Goal: Navigation & Orientation: Go to known website

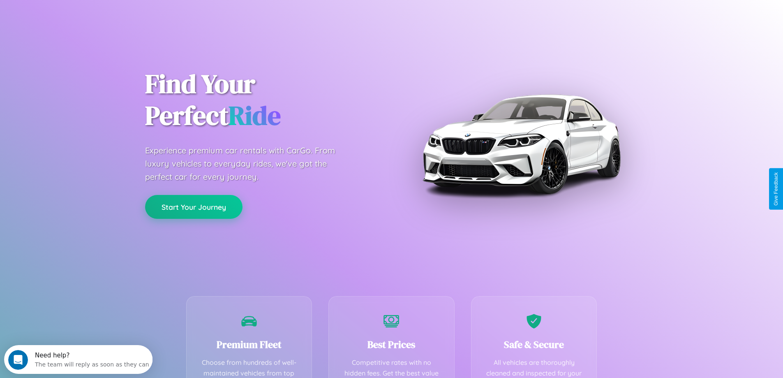
click at [194, 207] on button "Start Your Journey" at bounding box center [193, 207] width 97 height 24
click at [194, 206] on button "Start Your Journey" at bounding box center [193, 207] width 97 height 24
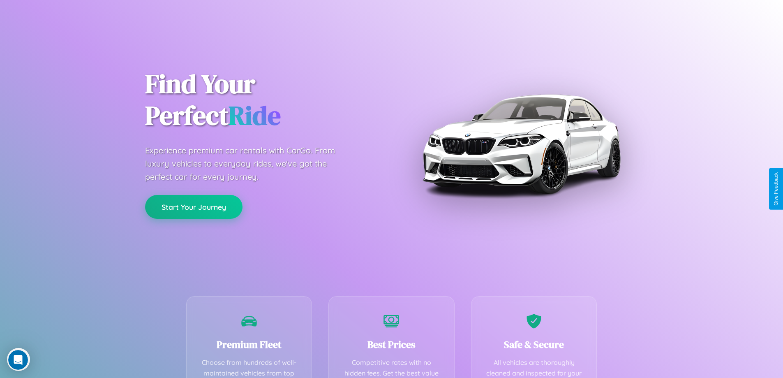
click at [194, 206] on button "Start Your Journey" at bounding box center [193, 207] width 97 height 24
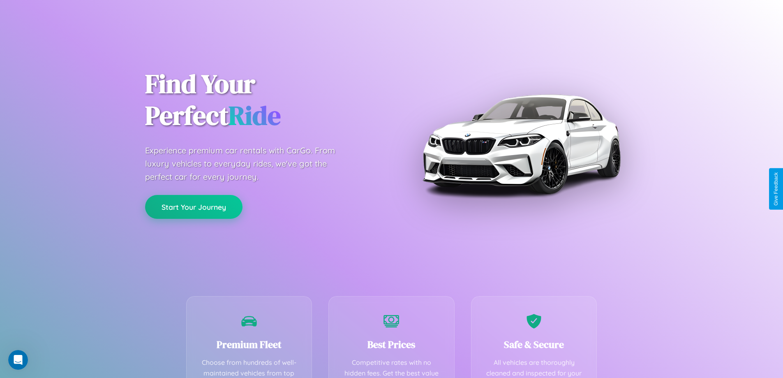
click at [194, 206] on button "Start Your Journey" at bounding box center [193, 207] width 97 height 24
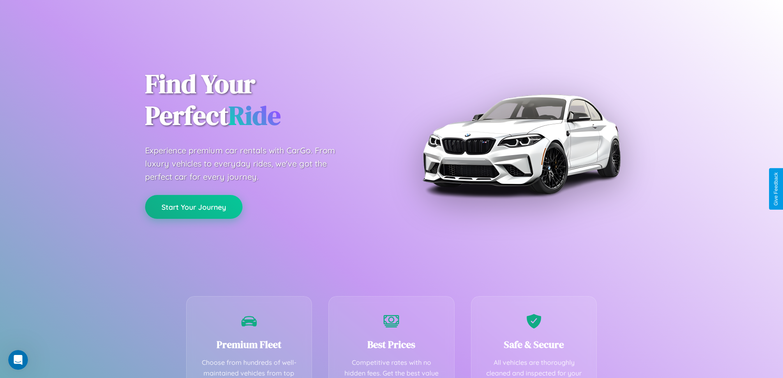
click at [194, 206] on button "Start Your Journey" at bounding box center [193, 207] width 97 height 24
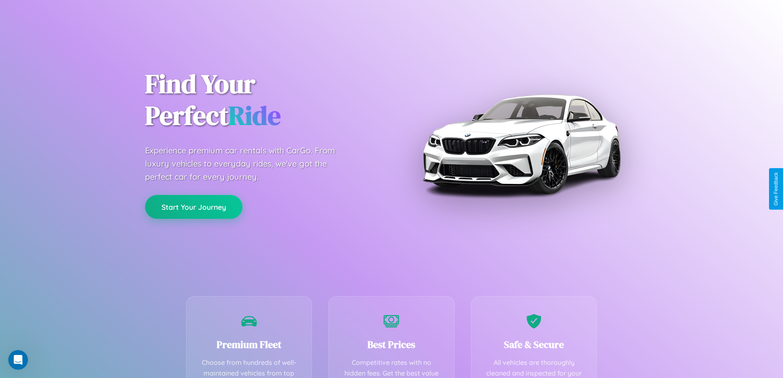
click at [194, 206] on button "Start Your Journey" at bounding box center [193, 207] width 97 height 24
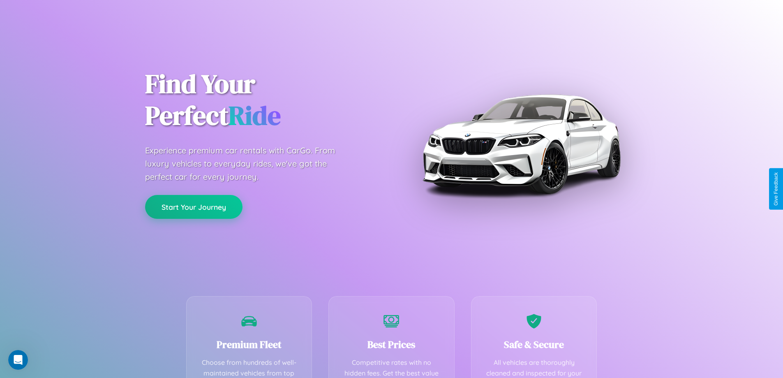
click at [194, 206] on button "Start Your Journey" at bounding box center [193, 207] width 97 height 24
